Goal: Find specific page/section: Find specific page/section

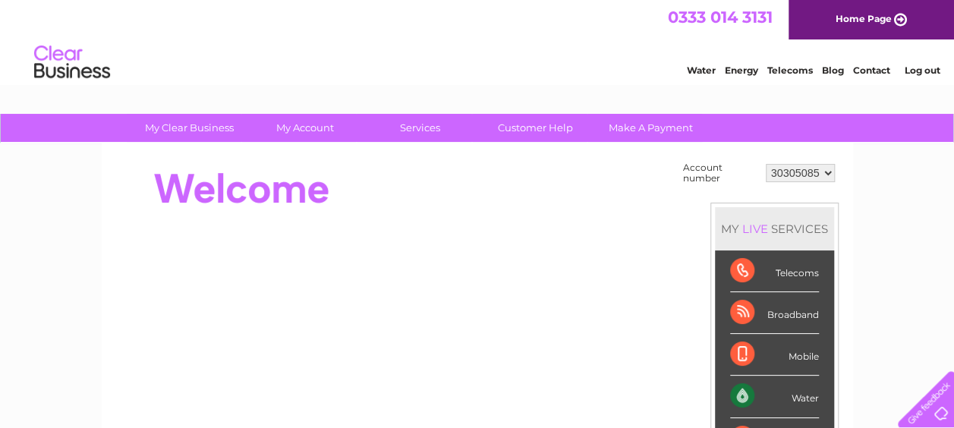
click at [784, 311] on div "Broadband" at bounding box center [774, 313] width 89 height 42
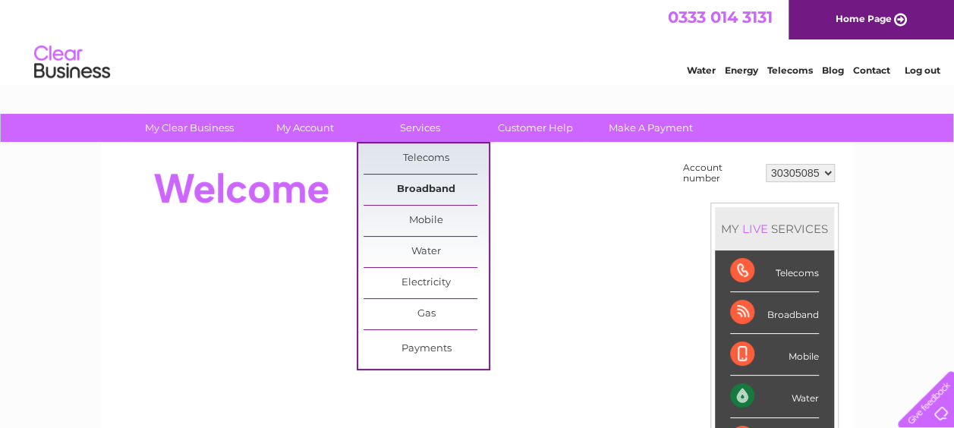
click at [409, 187] on link "Broadband" at bounding box center [425, 189] width 125 height 30
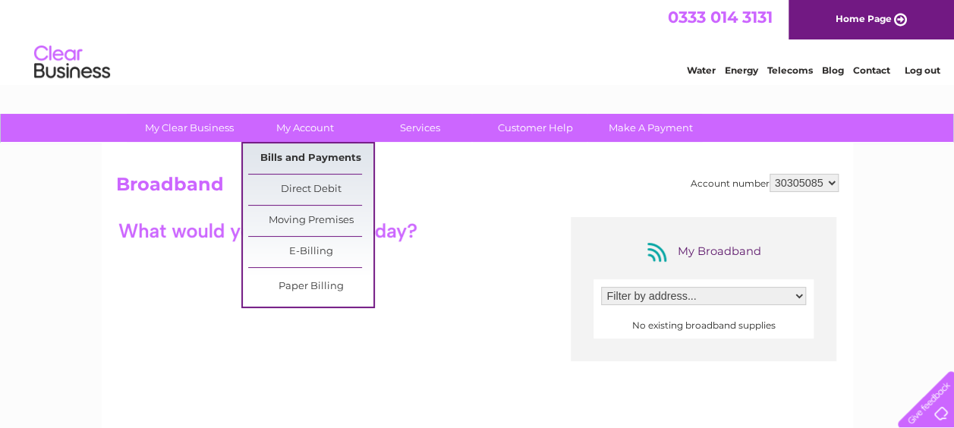
click at [309, 151] on link "Bills and Payments" at bounding box center [310, 158] width 125 height 30
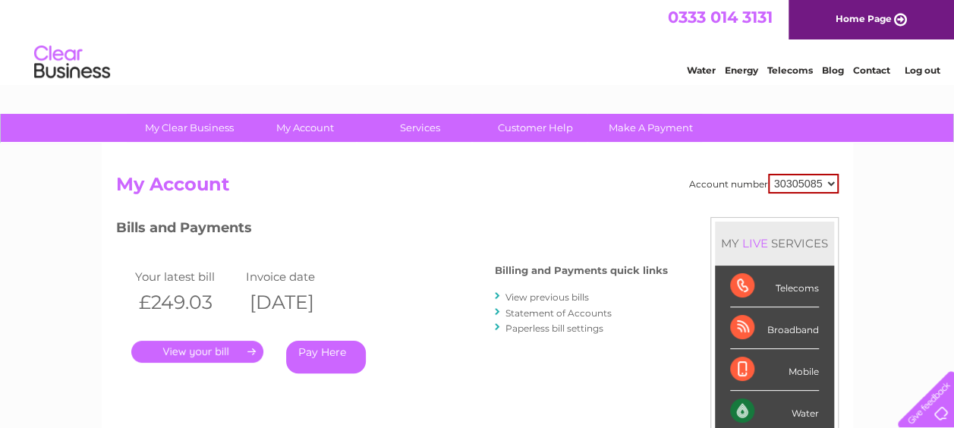
click at [778, 329] on div "Broadband" at bounding box center [774, 328] width 89 height 42
